Goal: Task Accomplishment & Management: Manage account settings

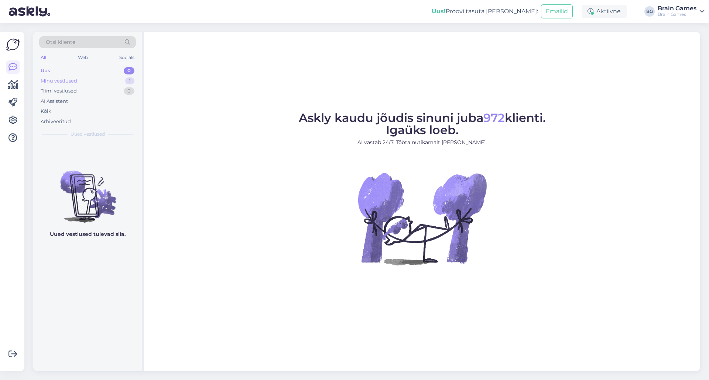
click at [100, 79] on div "Minu vestlused 1" at bounding box center [87, 81] width 97 height 10
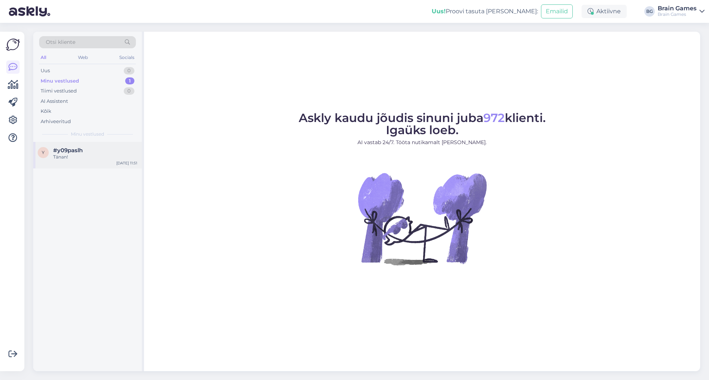
click at [72, 156] on div "Tänan!" at bounding box center [95, 157] width 84 height 7
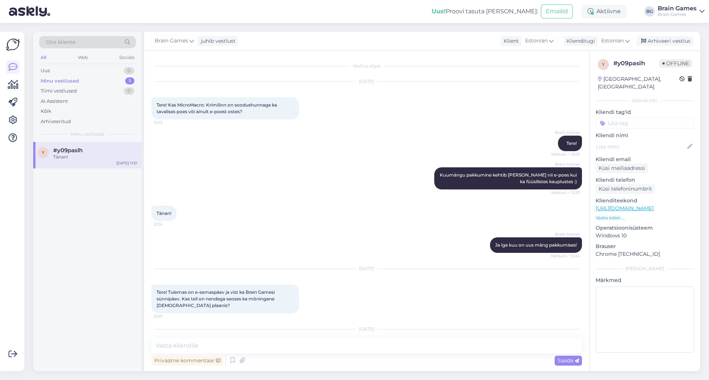
scroll to position [82, 0]
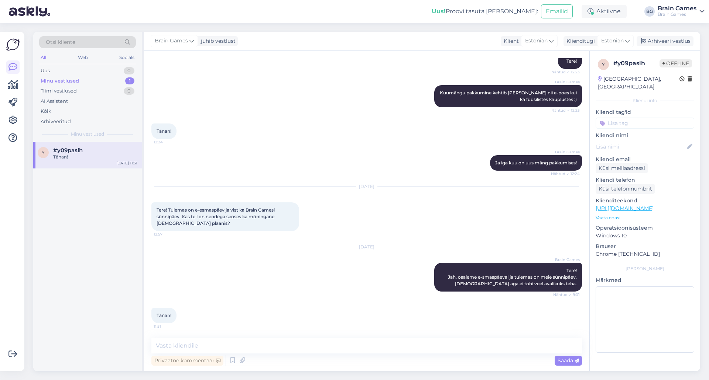
click at [278, 313] on div "Tänan! 11:51" at bounding box center [366, 316] width 430 height 32
click at [654, 37] on div "Arhiveeri vestlus" at bounding box center [664, 41] width 57 height 10
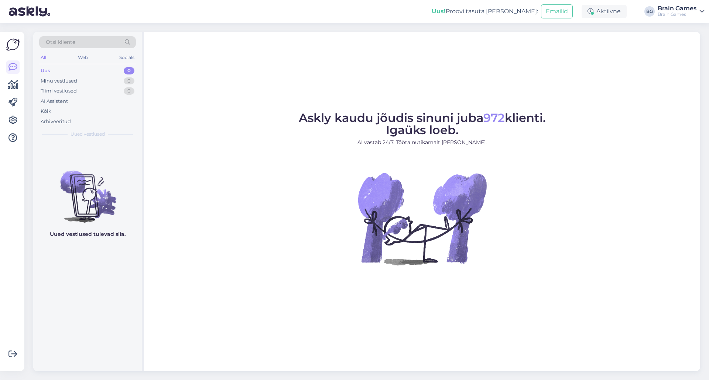
click at [585, 248] on figure "Askly kaudu jõudis sinuni juba 972 klienti. Igaüks loeb. AI vastab 24/7. Tööta …" at bounding box center [422, 198] width 543 height 173
